Goal: Task Accomplishment & Management: Complete application form

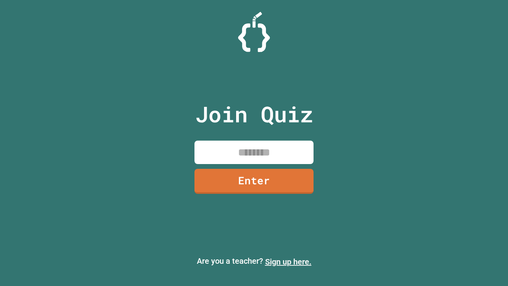
click at [288, 261] on link "Sign up here." at bounding box center [288, 262] width 46 height 10
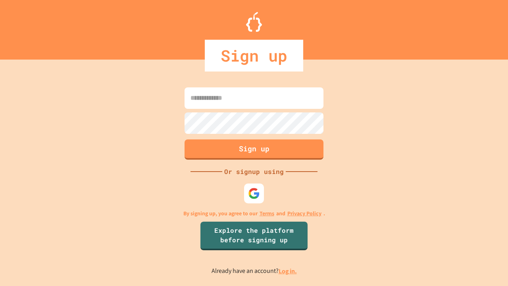
click at [288, 271] on link "Log in." at bounding box center [288, 271] width 18 height 8
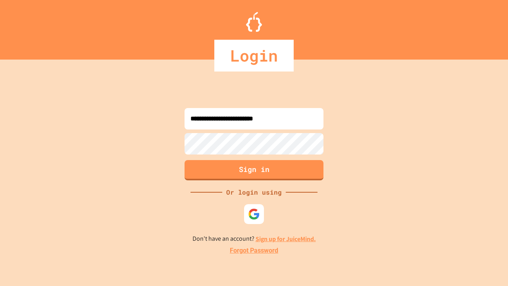
type input "**********"
